Goal: Transaction & Acquisition: Purchase product/service

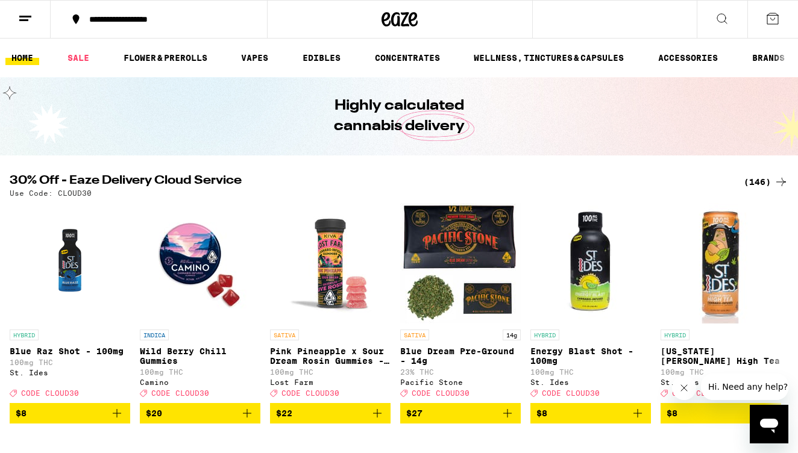
click at [775, 182] on icon at bounding box center [781, 182] width 14 height 14
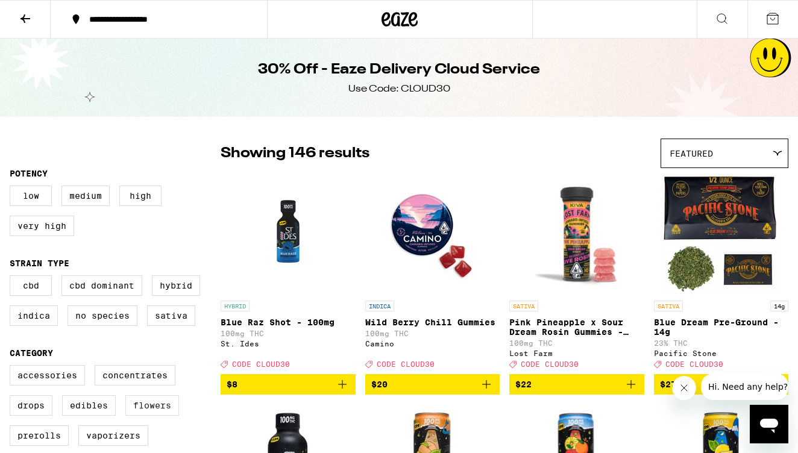
click at [154, 416] on label "Flowers" at bounding box center [152, 405] width 54 height 20
click at [13, 368] on input "Flowers" at bounding box center [12, 367] width 1 height 1
checkbox input "true"
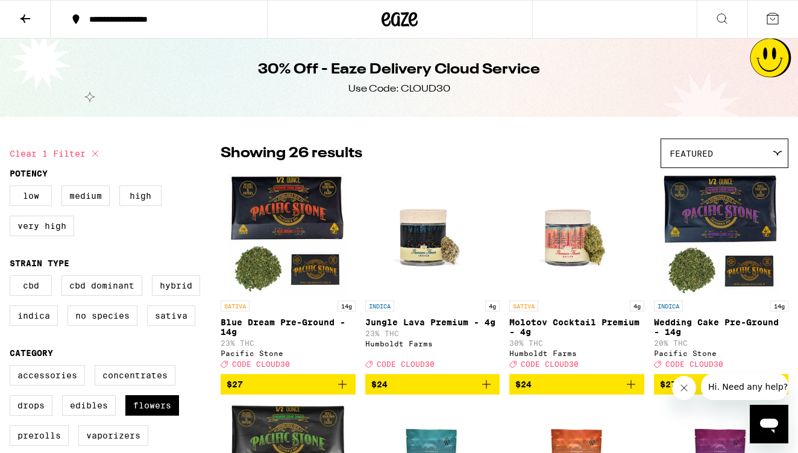
click at [22, 21] on icon at bounding box center [25, 18] width 14 height 14
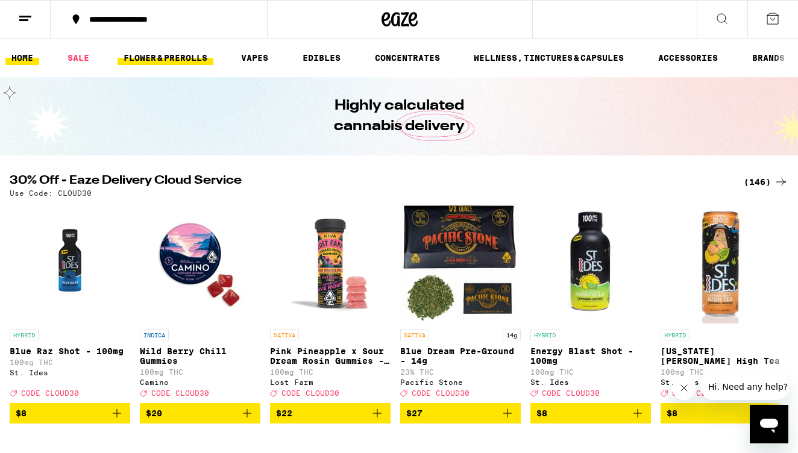
click at [173, 57] on link "FLOWER & PREROLLS" at bounding box center [166, 58] width 96 height 14
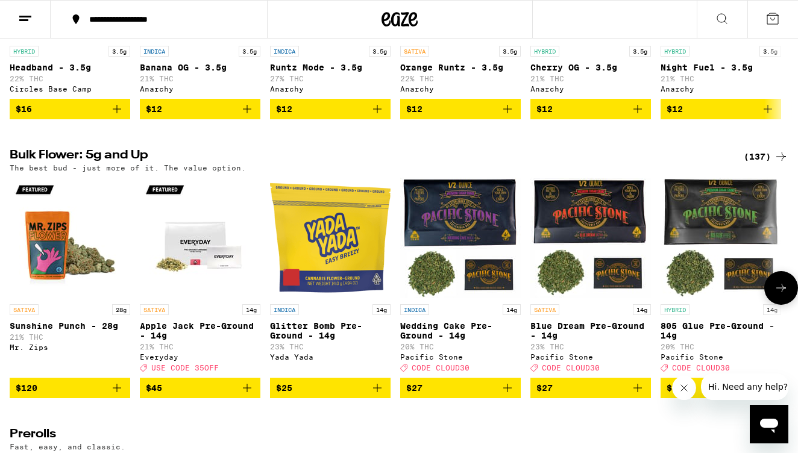
scroll to position [279, 0]
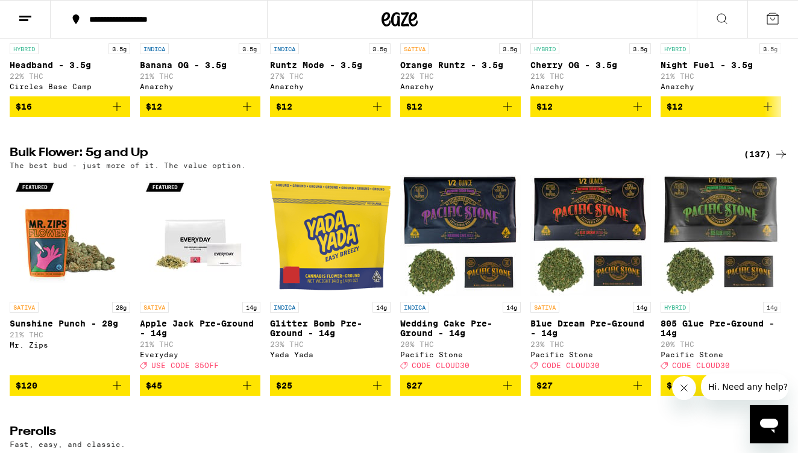
click at [755, 162] on div "(137)" at bounding box center [766, 154] width 45 height 14
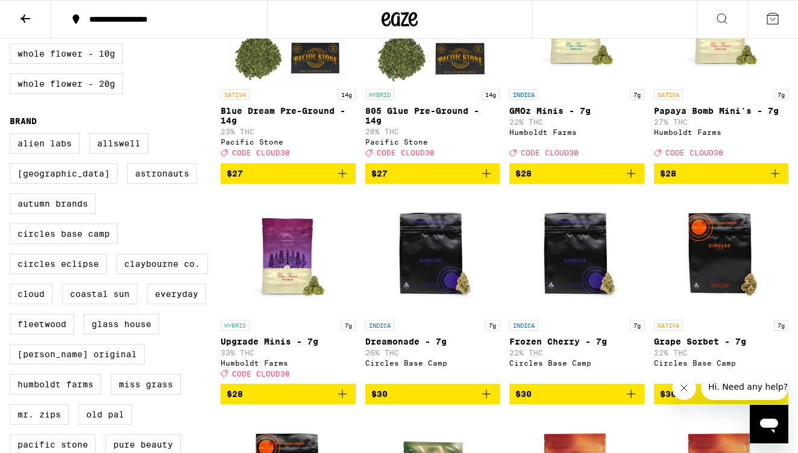
scroll to position [445, 0]
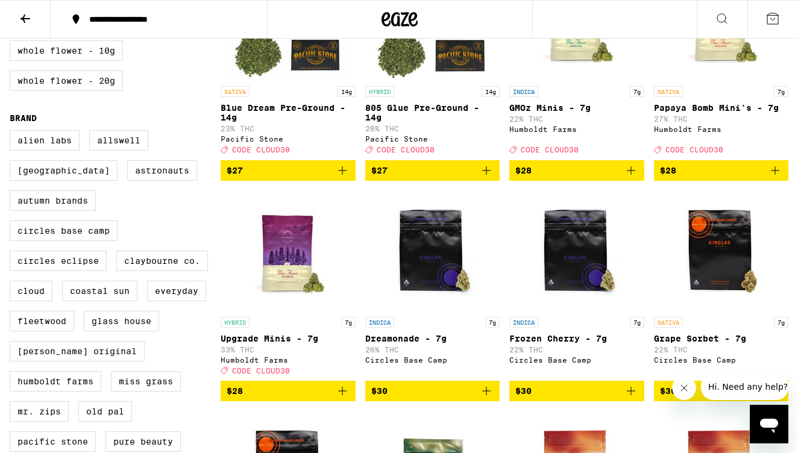
click at [341, 398] on icon "Add to bag" at bounding box center [342, 391] width 14 height 14
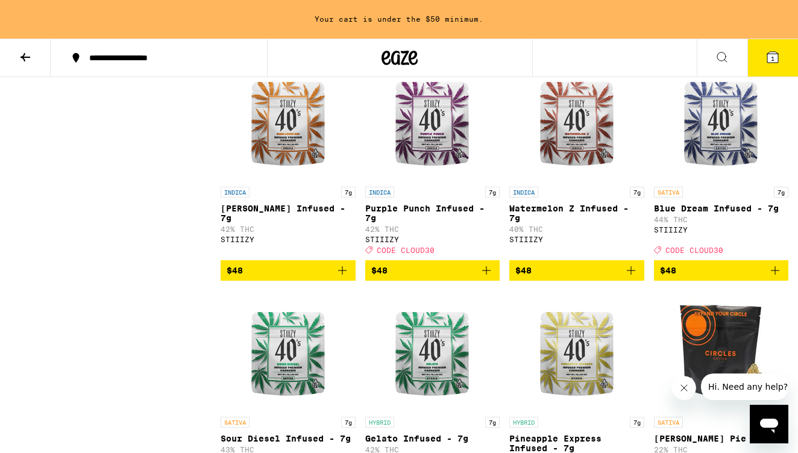
scroll to position [2812, 0]
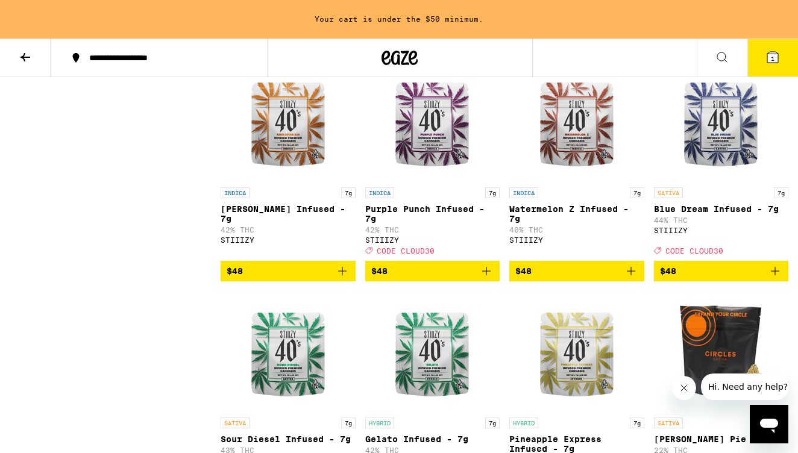
click at [486, 275] on icon "Add to bag" at bounding box center [486, 271] width 8 height 8
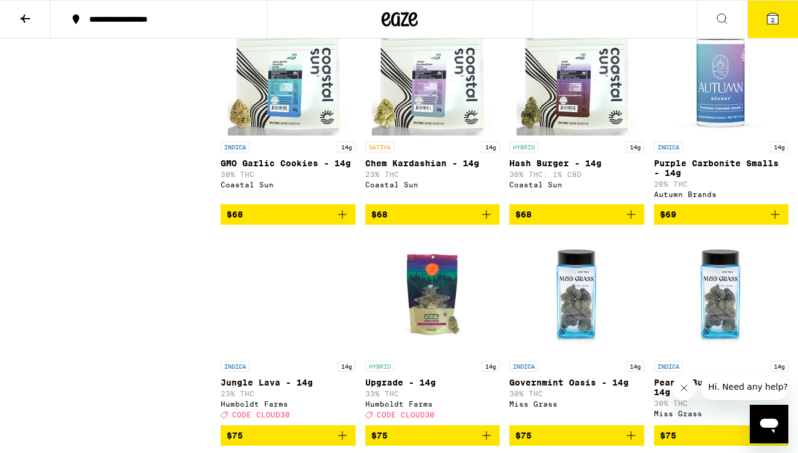
scroll to position [4380, 0]
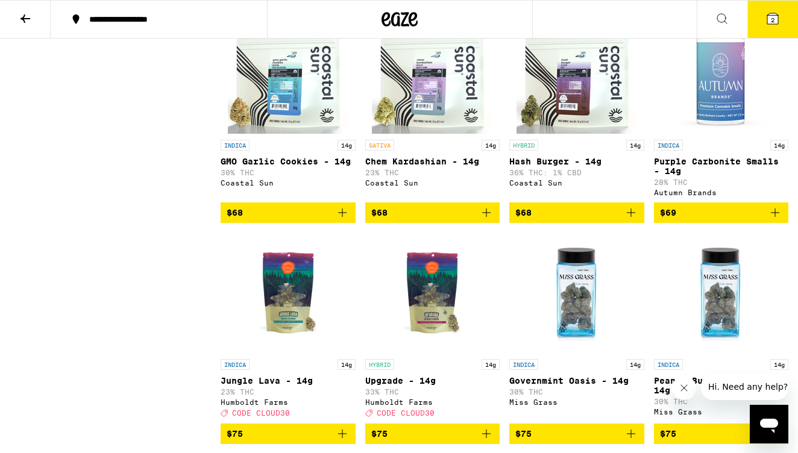
click at [778, 220] on icon "Add to bag" at bounding box center [775, 213] width 14 height 14
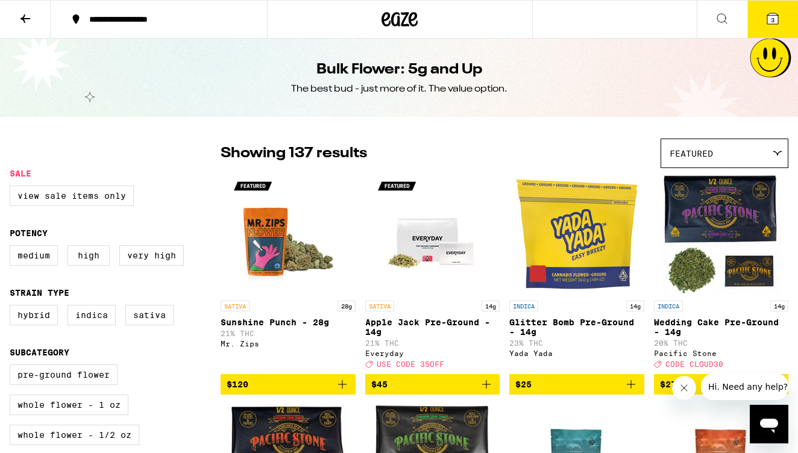
scroll to position [0, 0]
click at [101, 196] on label "View Sale Items Only" at bounding box center [72, 196] width 124 height 20
click at [13, 188] on input "View Sale Items Only" at bounding box center [12, 187] width 1 height 1
checkbox input "true"
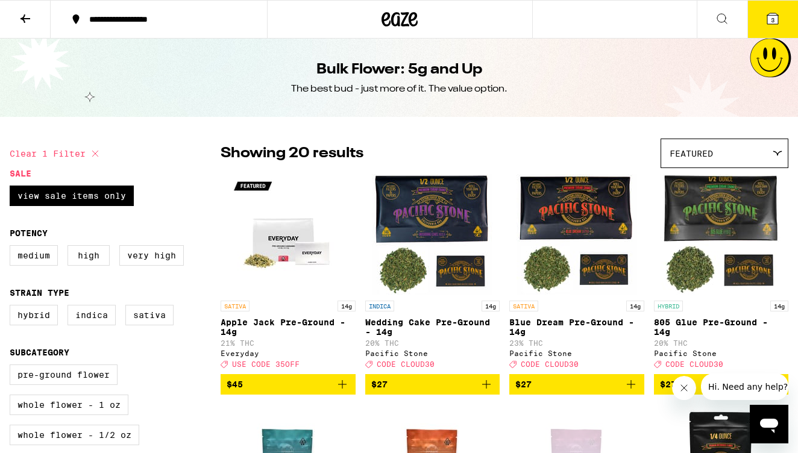
click at [779, 14] on icon at bounding box center [773, 18] width 14 height 14
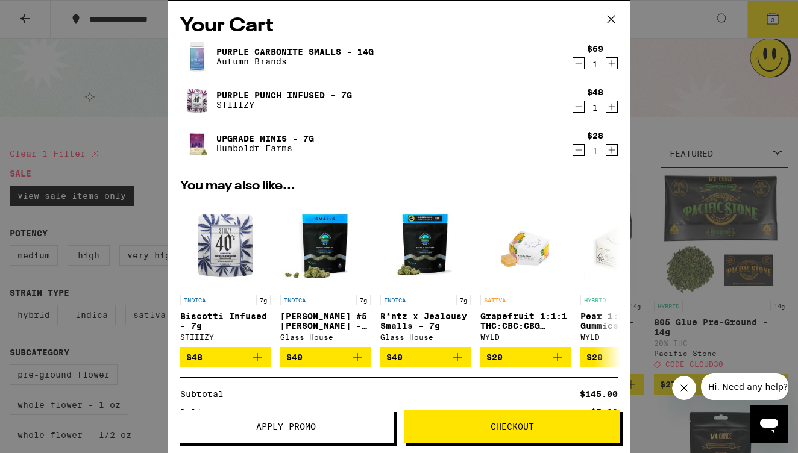
click at [317, 439] on button "Apply Promo" at bounding box center [286, 427] width 216 height 34
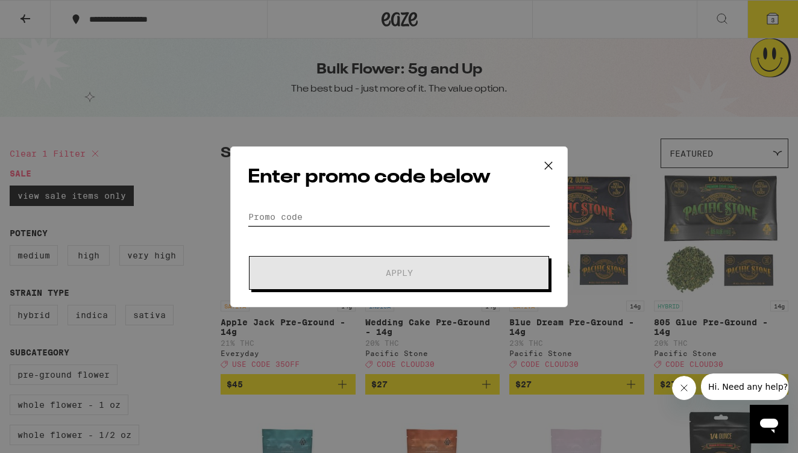
click at [339, 218] on input "Promo Code" at bounding box center [399, 217] width 303 height 18
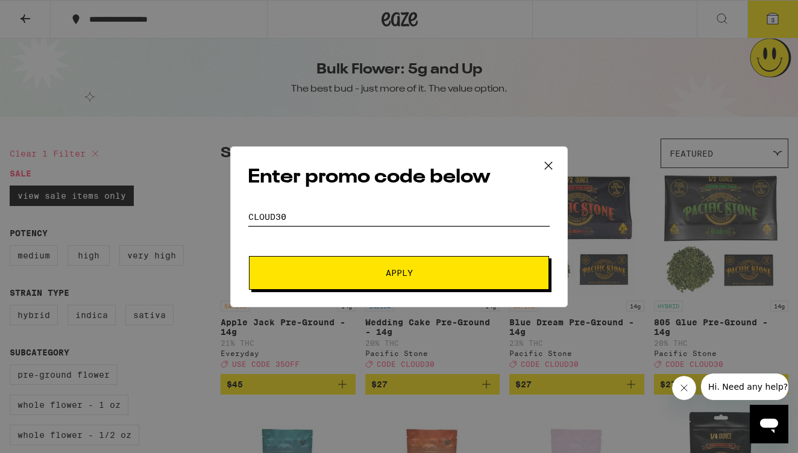
type input "cloud30"
click at [399, 272] on button "Apply" at bounding box center [399, 273] width 300 height 34
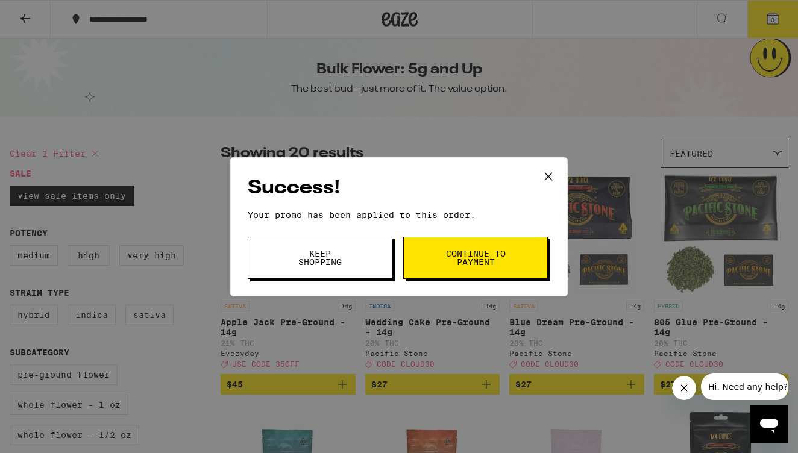
click at [472, 265] on span "Continue to payment" at bounding box center [475, 258] width 61 height 17
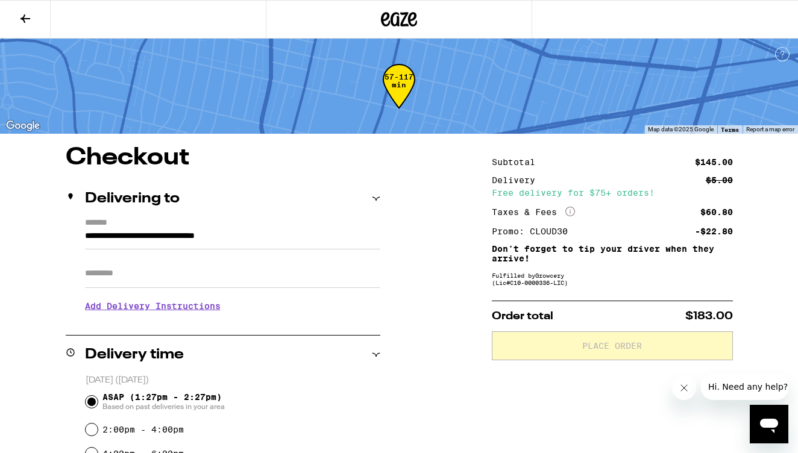
click at [25, 20] on icon at bounding box center [25, 18] width 14 height 14
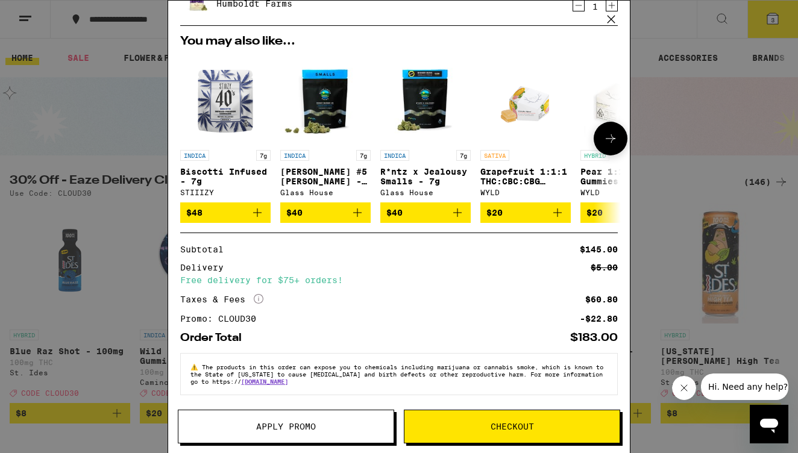
scroll to position [152, 0]
click at [298, 431] on span "Apply Promo" at bounding box center [286, 427] width 60 height 8
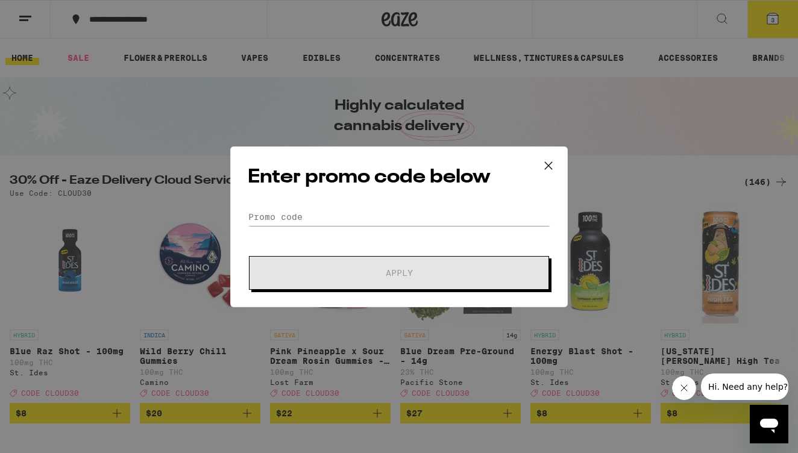
click at [549, 163] on icon at bounding box center [548, 166] width 18 height 18
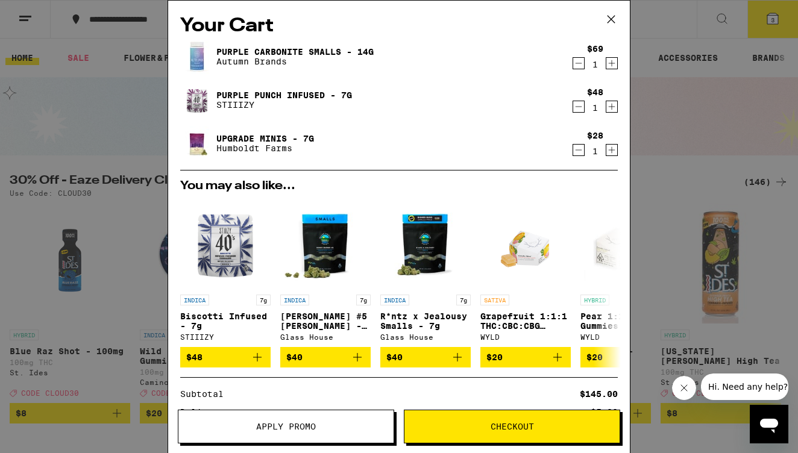
click at [612, 18] on icon at bounding box center [611, 19] width 7 height 7
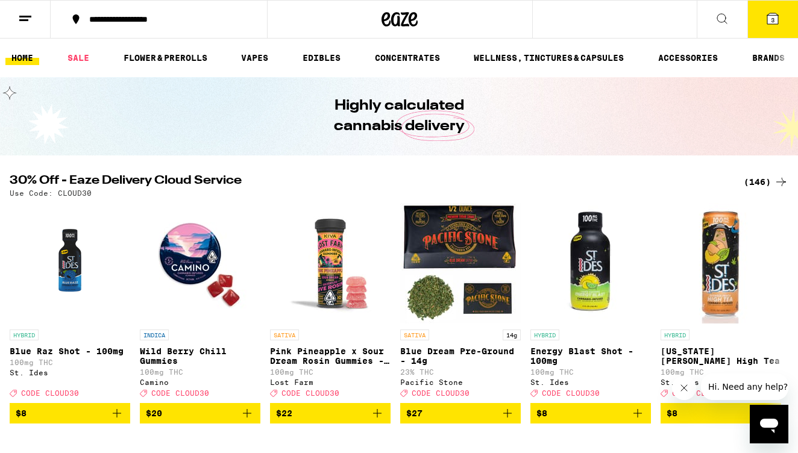
click at [773, 23] on span "3" at bounding box center [773, 19] width 4 height 7
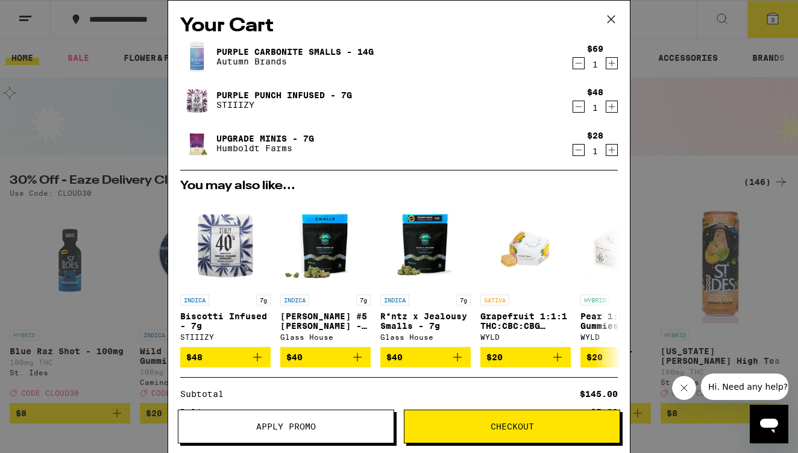
click at [579, 150] on icon "Decrement" at bounding box center [578, 150] width 11 height 14
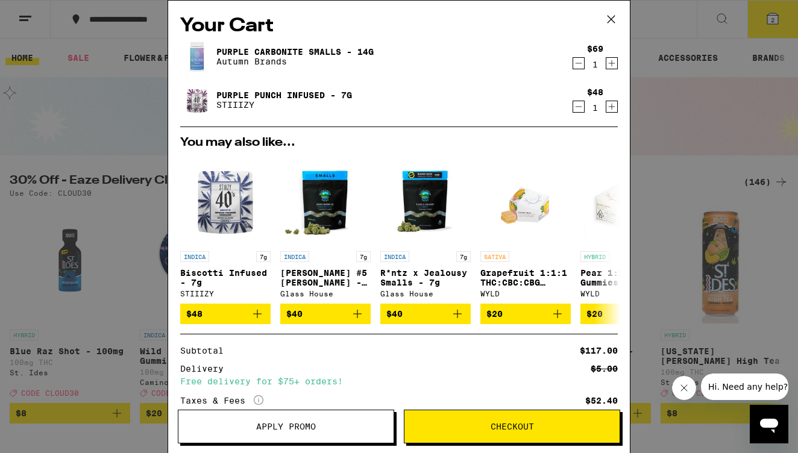
click at [576, 111] on icon "Decrement" at bounding box center [578, 106] width 11 height 14
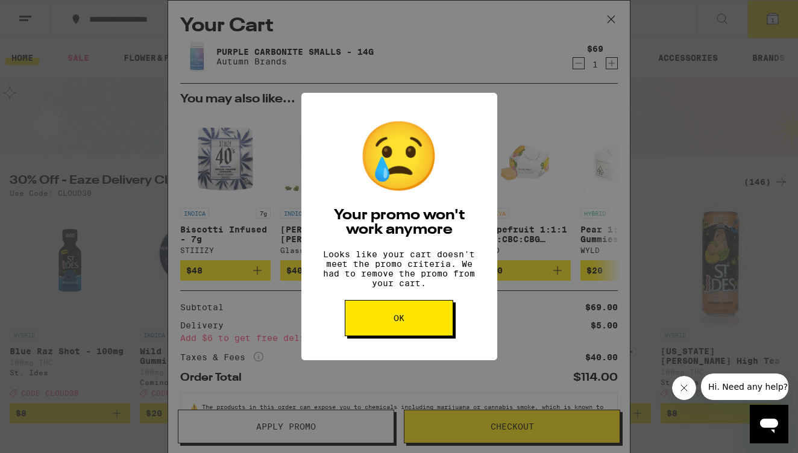
click at [412, 321] on button "OK" at bounding box center [399, 318] width 108 height 36
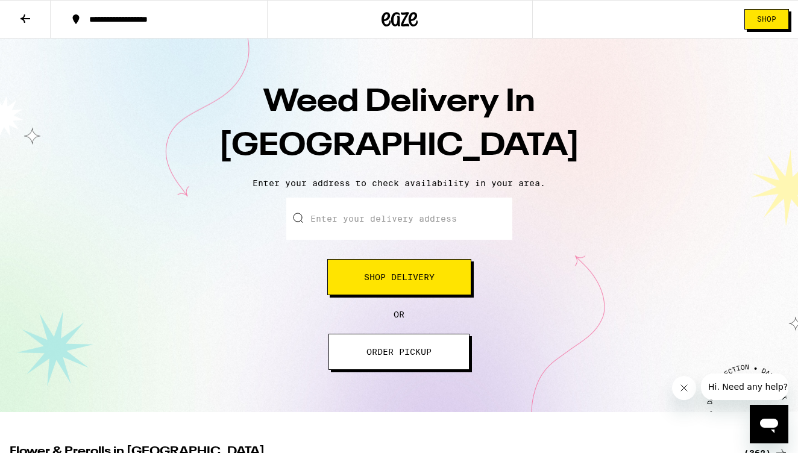
click at [394, 360] on button "ORDER PICKUP" at bounding box center [399, 352] width 141 height 36
